Goal: Find specific page/section: Find specific page/section

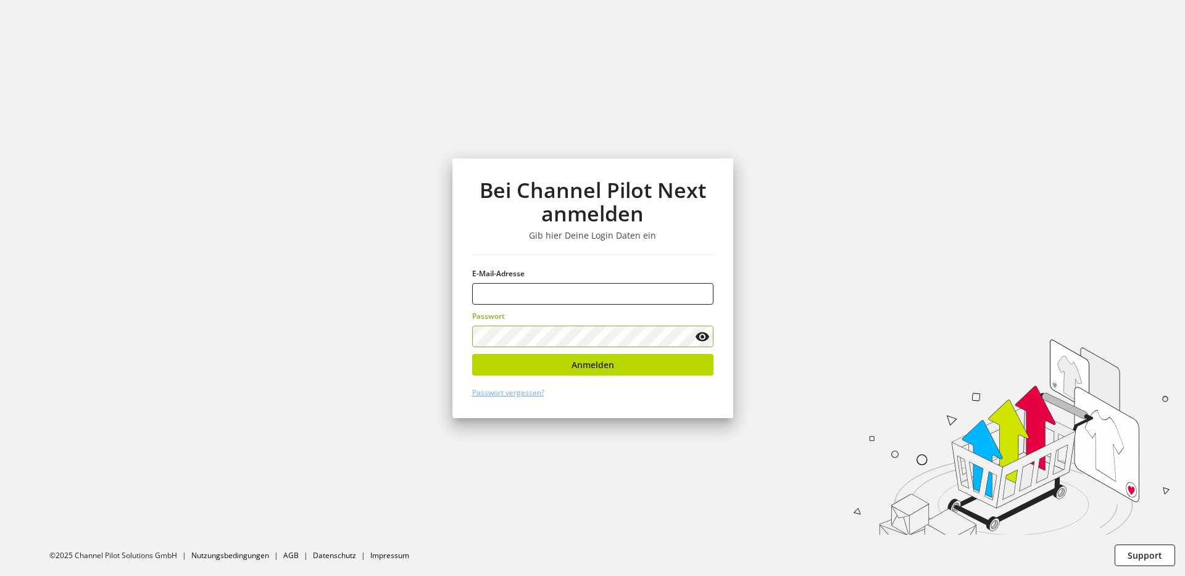
type input "**********"
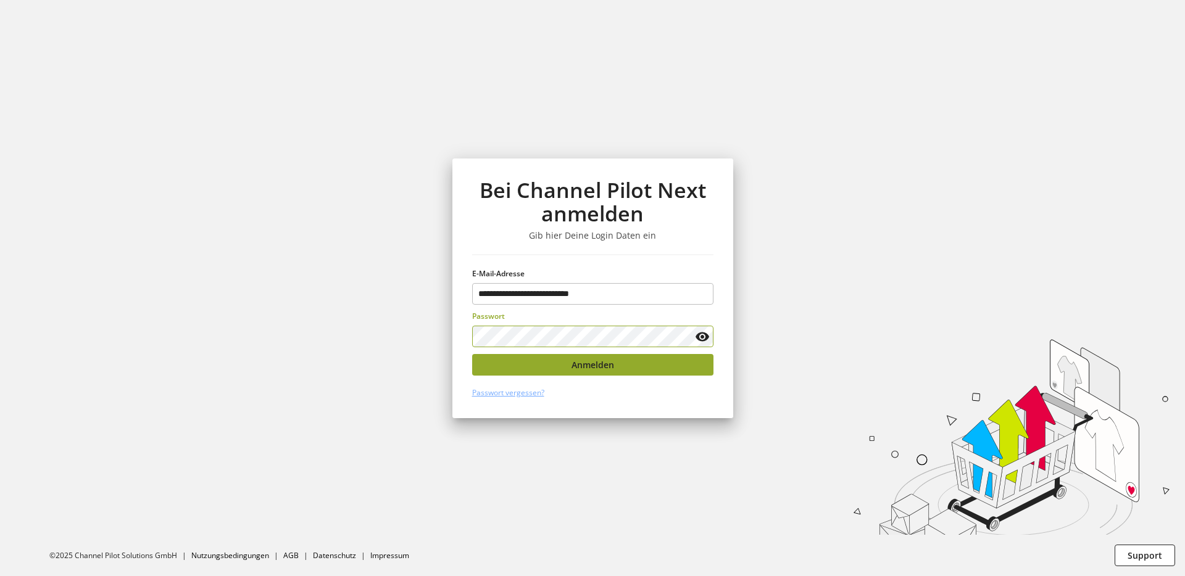
click at [574, 367] on span "Anmelden" at bounding box center [592, 365] width 43 height 13
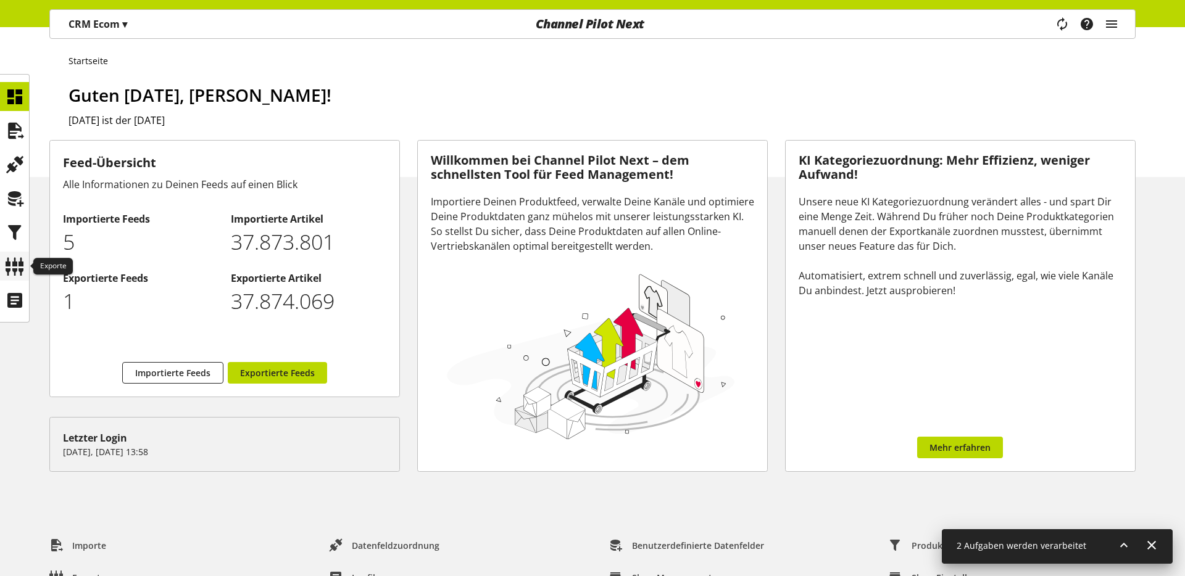
click at [18, 267] on icon at bounding box center [15, 266] width 20 height 25
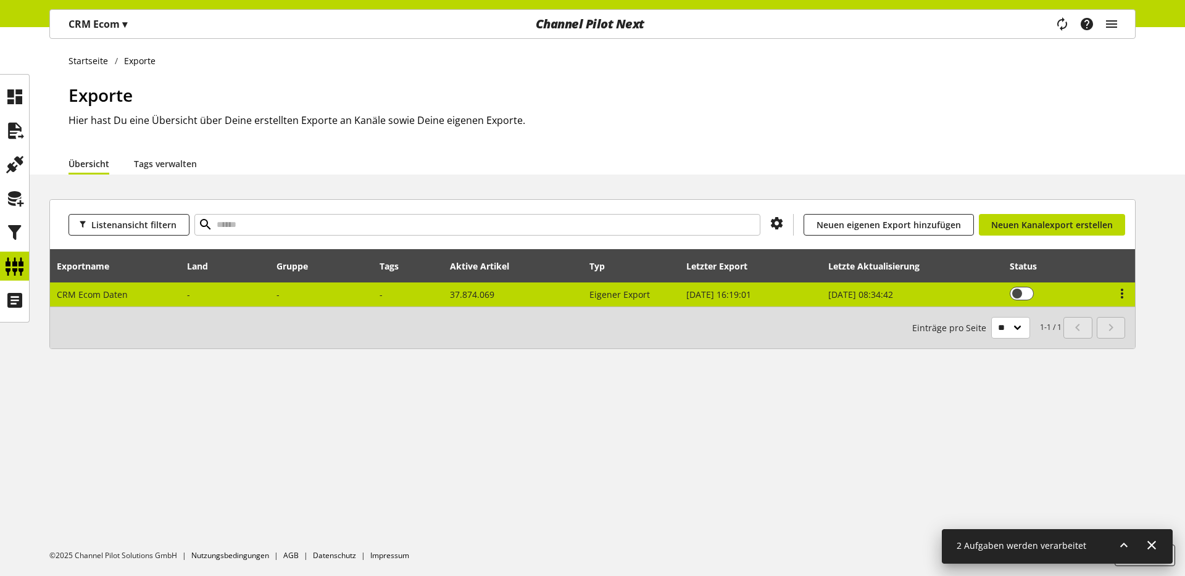
click at [153, 297] on td "CRM Ecom Daten" at bounding box center [115, 295] width 131 height 24
select select "********"
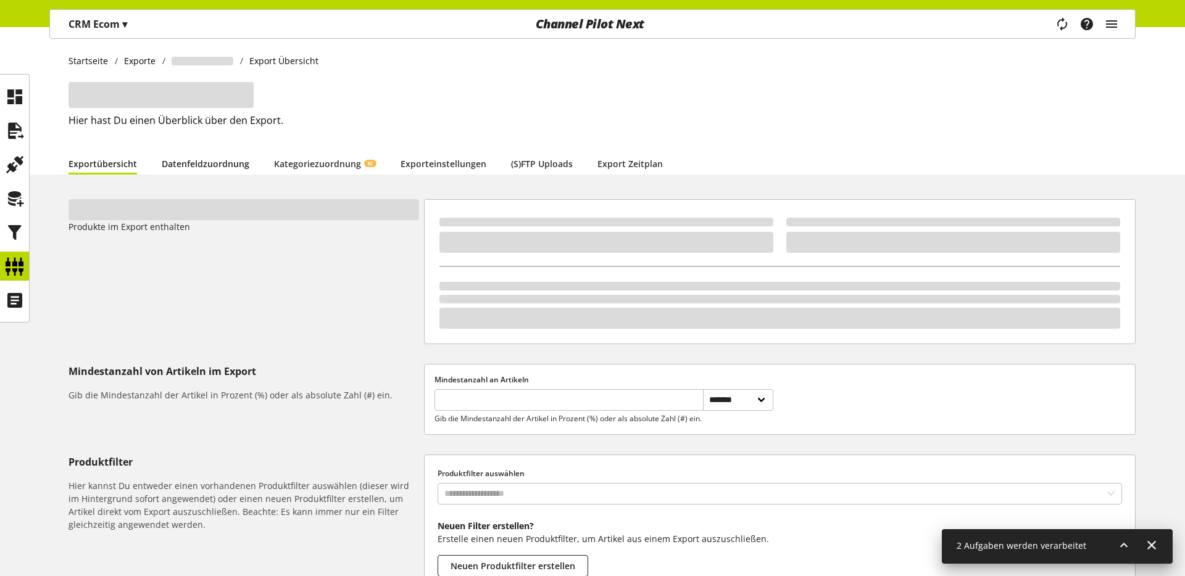
click at [191, 160] on link "Datenfeldzuordnung" at bounding box center [206, 163] width 88 height 13
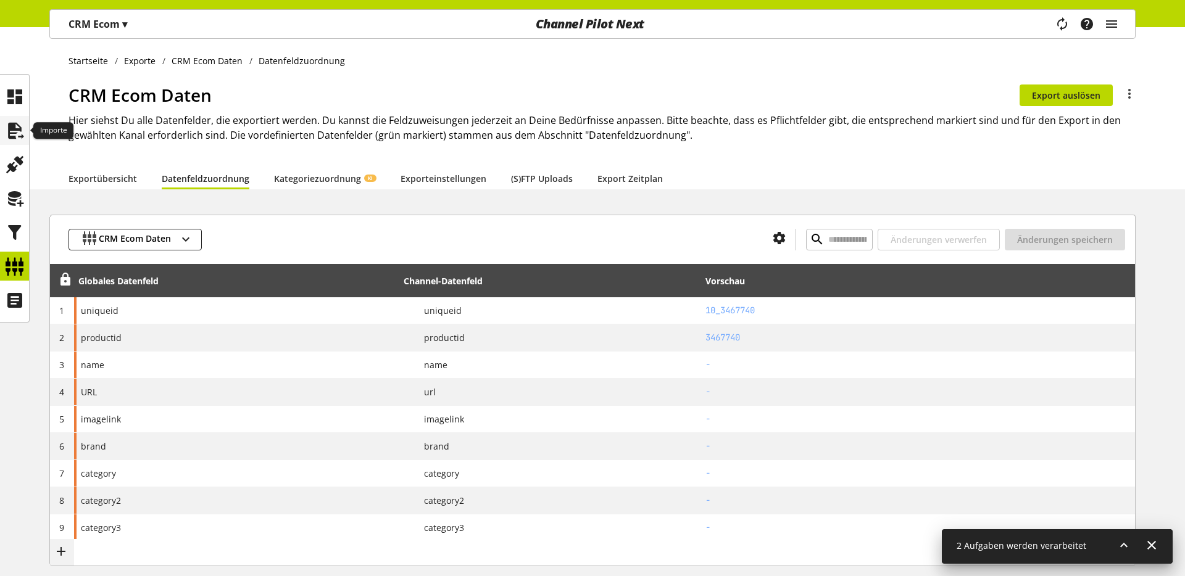
click at [8, 127] on icon at bounding box center [15, 130] width 20 height 25
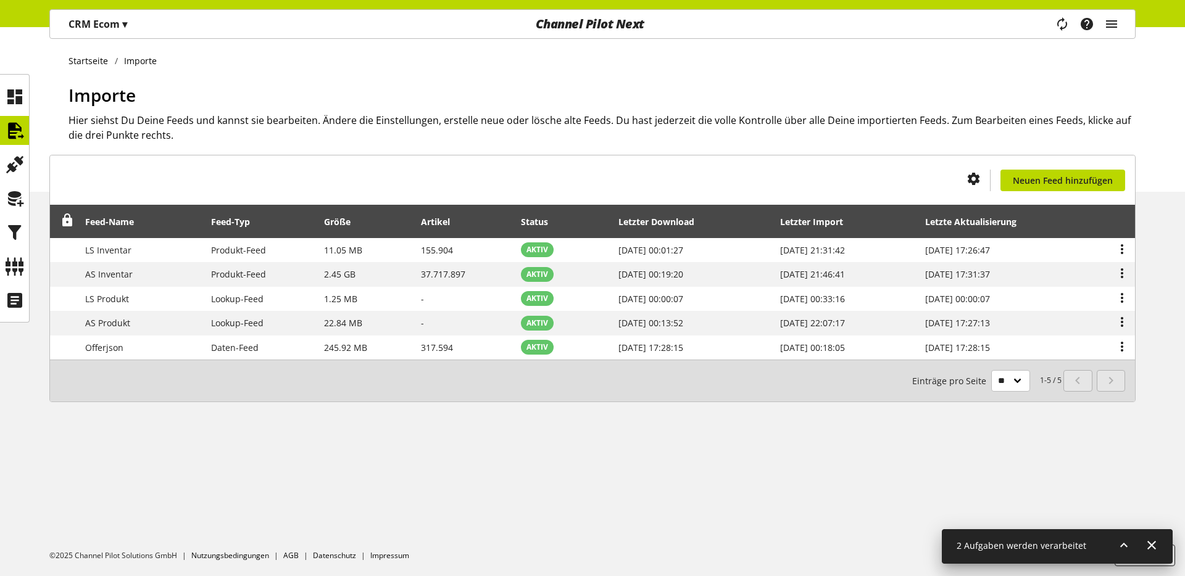
click at [1118, 545] on icon at bounding box center [1123, 545] width 15 height 22
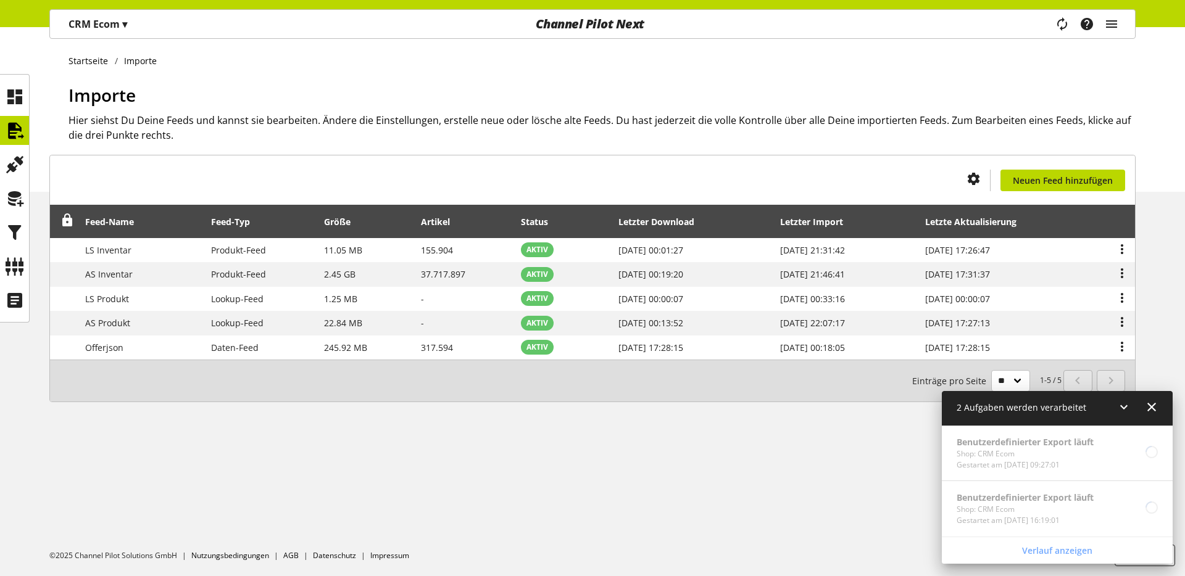
click at [1153, 410] on icon at bounding box center [1151, 407] width 15 height 22
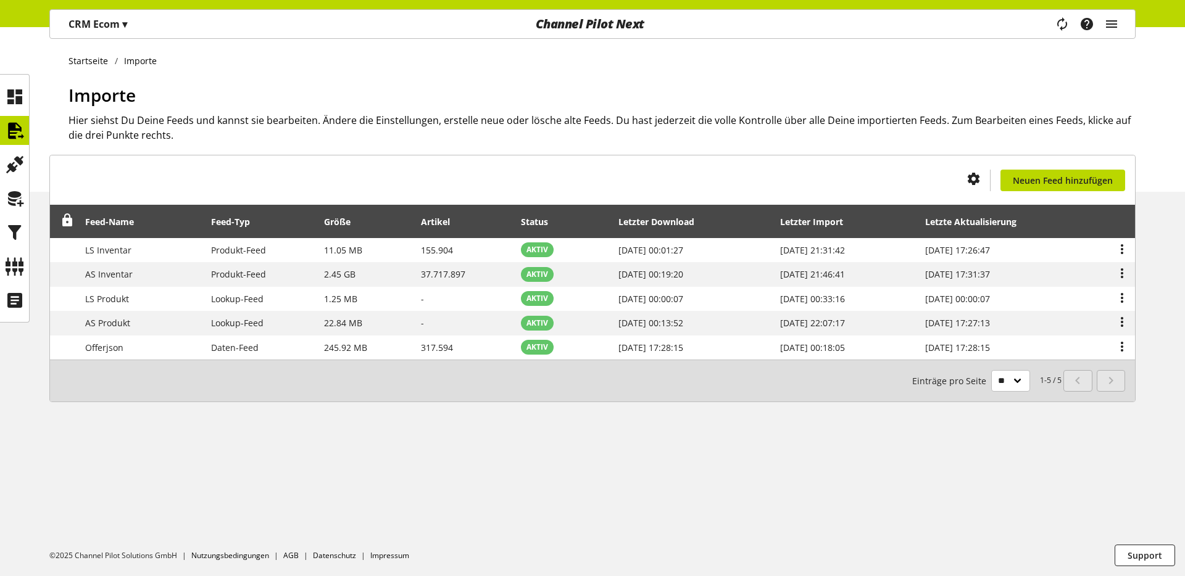
click at [720, 466] on div "Startseite Importe Importe Hier siehst Du Deine Feeds und kannst sie bearbeiten…" at bounding box center [592, 301] width 1185 height 549
click at [12, 254] on icon at bounding box center [15, 266] width 20 height 25
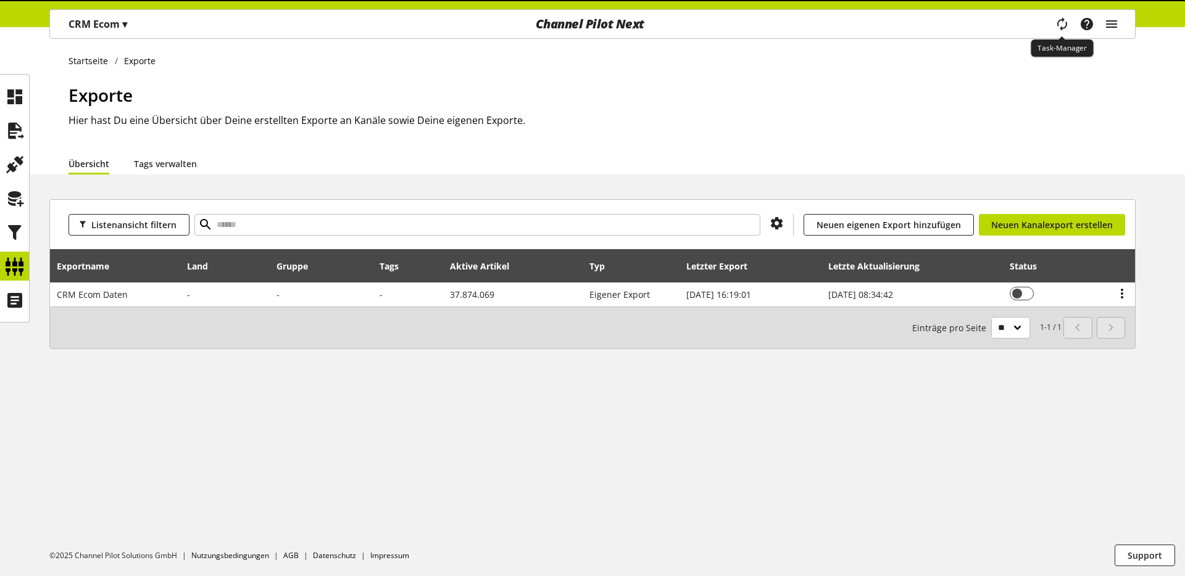
click at [1058, 29] on icon "main navigation" at bounding box center [1062, 24] width 15 height 22
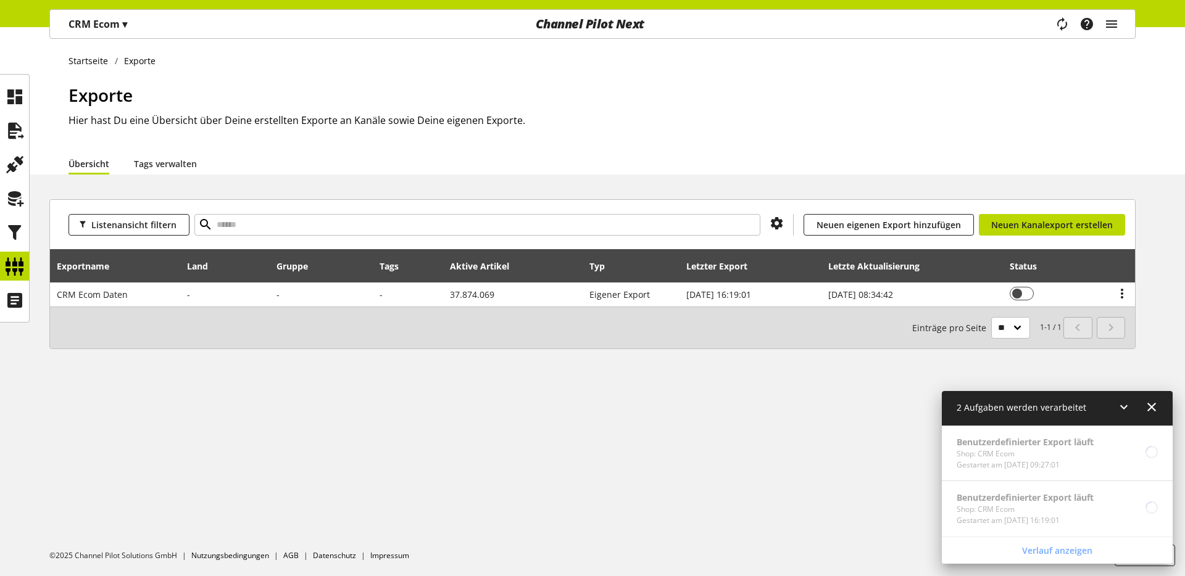
click at [937, 114] on h2 "Hier hast Du eine Übersicht über Deine erstellten Exporte an Kanäle sowie Deine…" at bounding box center [601, 120] width 1067 height 15
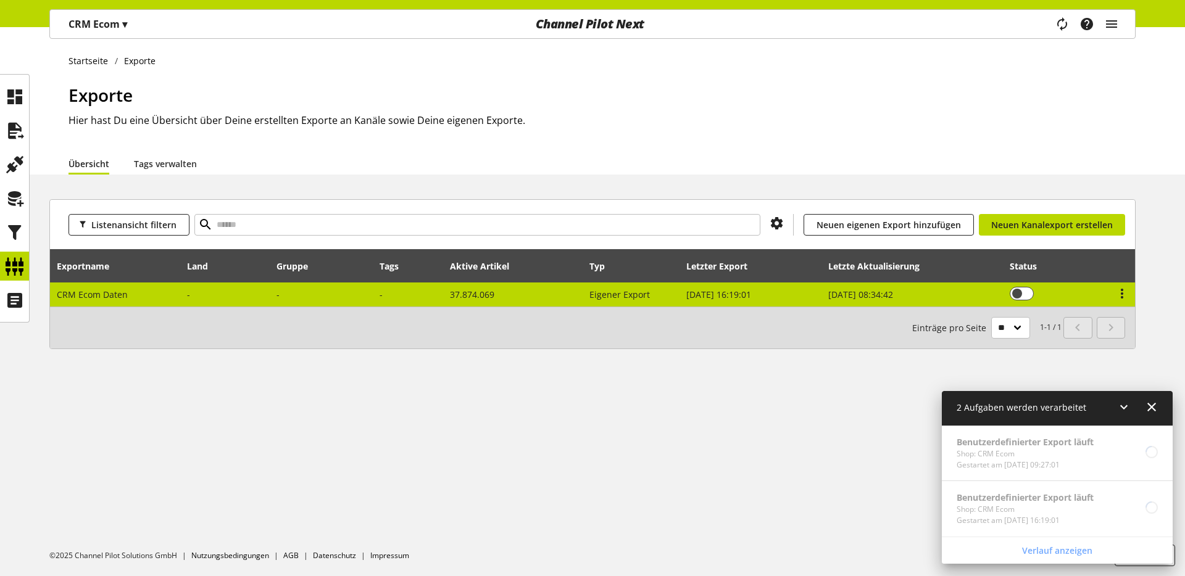
click at [111, 300] on span "CRM Ecom Daten" at bounding box center [92, 295] width 71 height 12
select select "********"
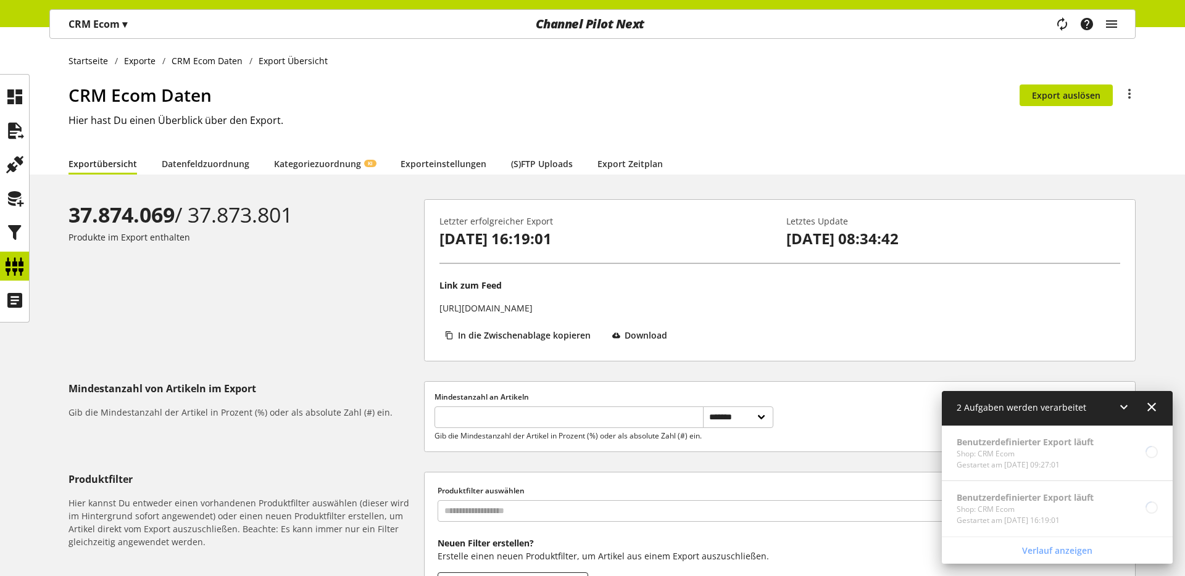
click at [1147, 409] on icon at bounding box center [1151, 407] width 15 height 22
